Goal: Information Seeking & Learning: Learn about a topic

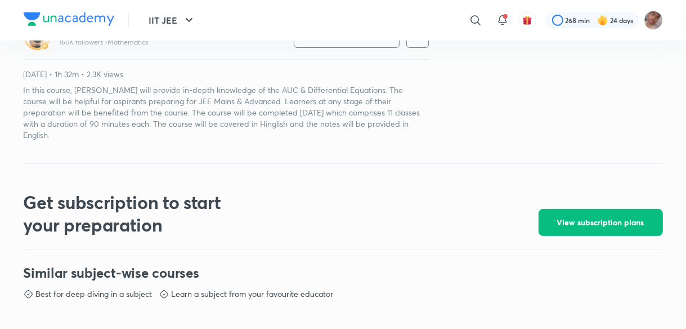
scroll to position [378, 0]
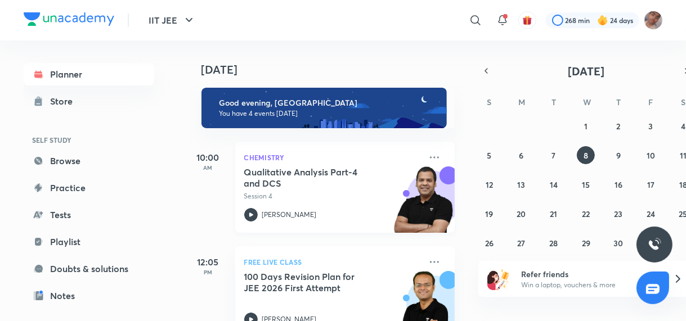
scroll to position [234, 0]
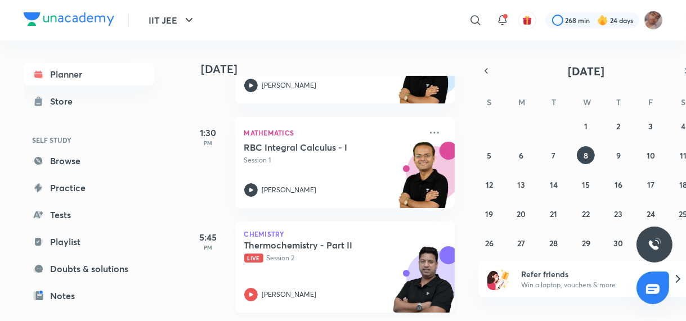
click at [336, 264] on div "Thermochemistry - Part II Live Session 2 Brijesh Jindal" at bounding box center [332, 271] width 177 height 62
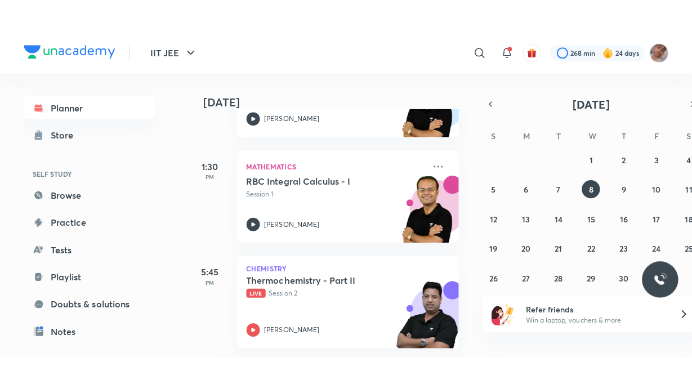
scroll to position [173, 0]
